Goal: Task Accomplishment & Management: Manage account settings

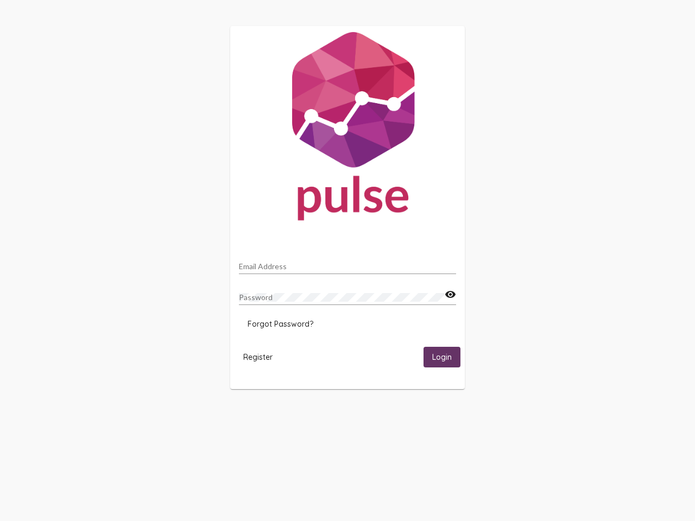
click at [347, 263] on input "Email Address" at bounding box center [347, 266] width 217 height 9
click at [450, 295] on mat-icon "visibility" at bounding box center [449, 294] width 11 height 13
click at [280, 324] on span "Forgot Password?" at bounding box center [280, 324] width 66 height 10
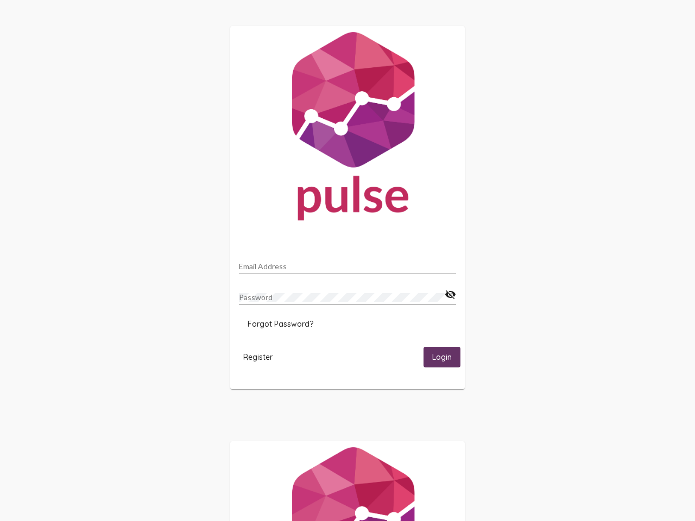
click at [258, 357] on span "Register" at bounding box center [257, 357] width 29 height 10
click at [442, 357] on span "Login" at bounding box center [442, 358] width 20 height 10
